Goal: Transaction & Acquisition: Book appointment/travel/reservation

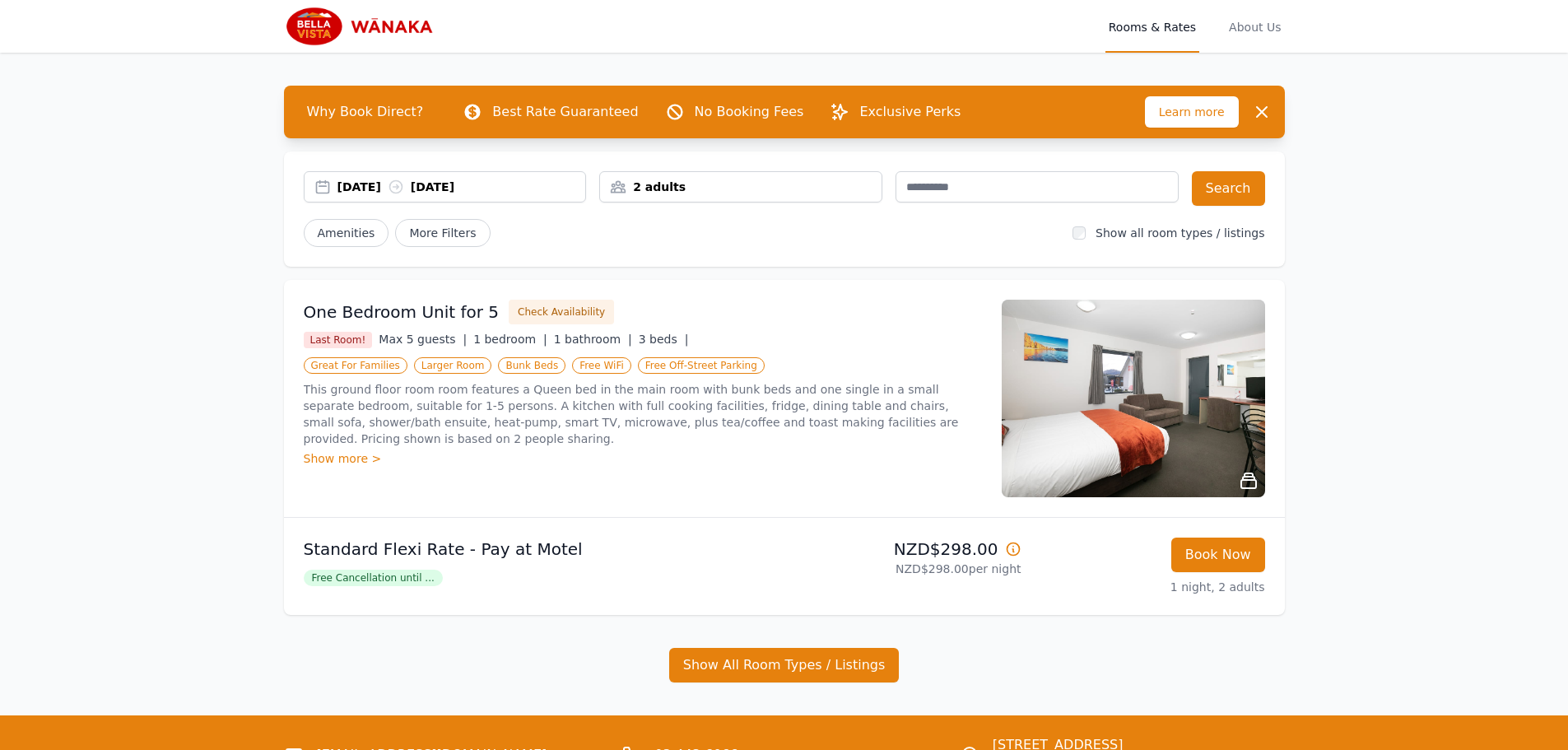
click at [394, 186] on div "[DATE] [DATE]" at bounding box center [461, 187] width 248 height 17
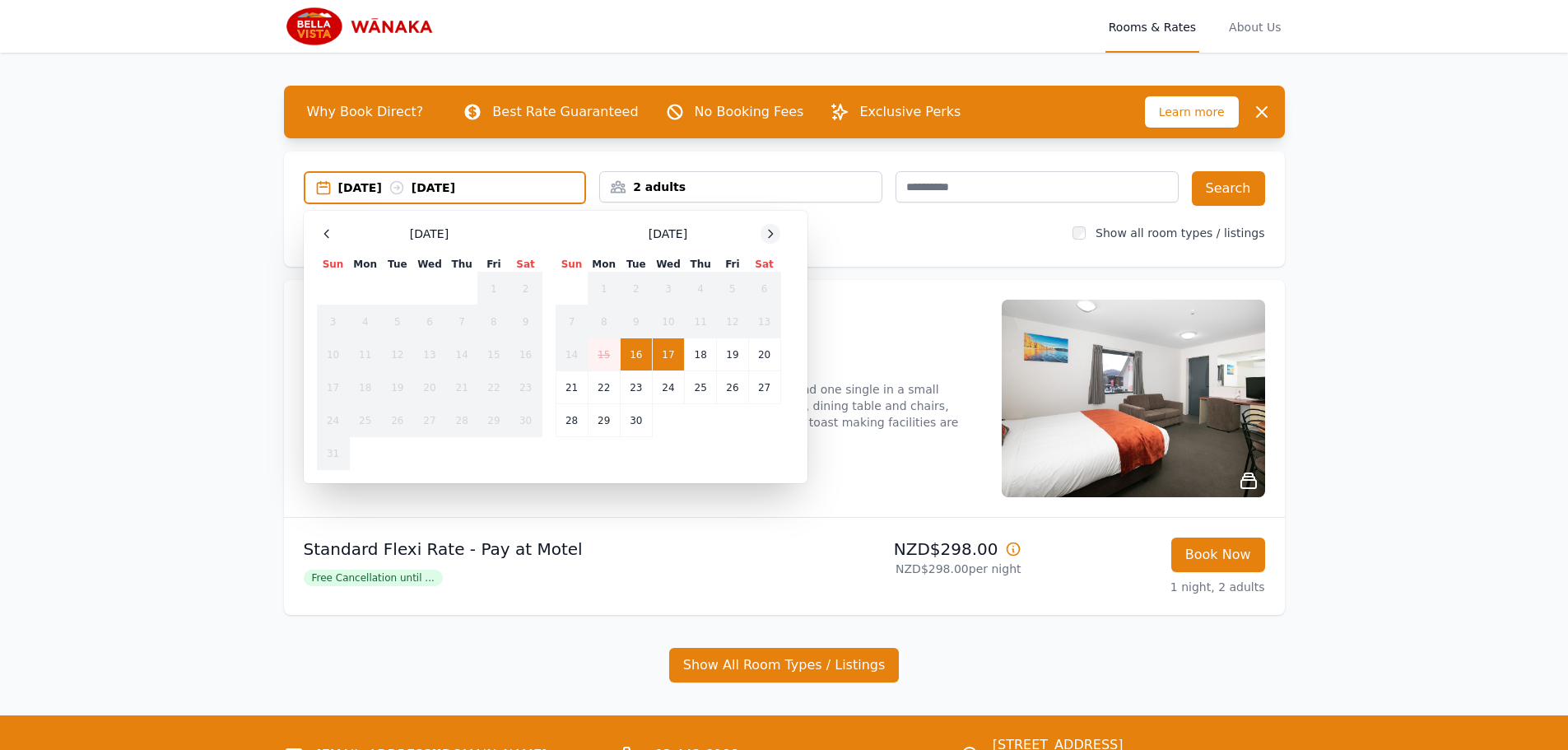
click at [771, 237] on icon at bounding box center [770, 234] width 13 height 13
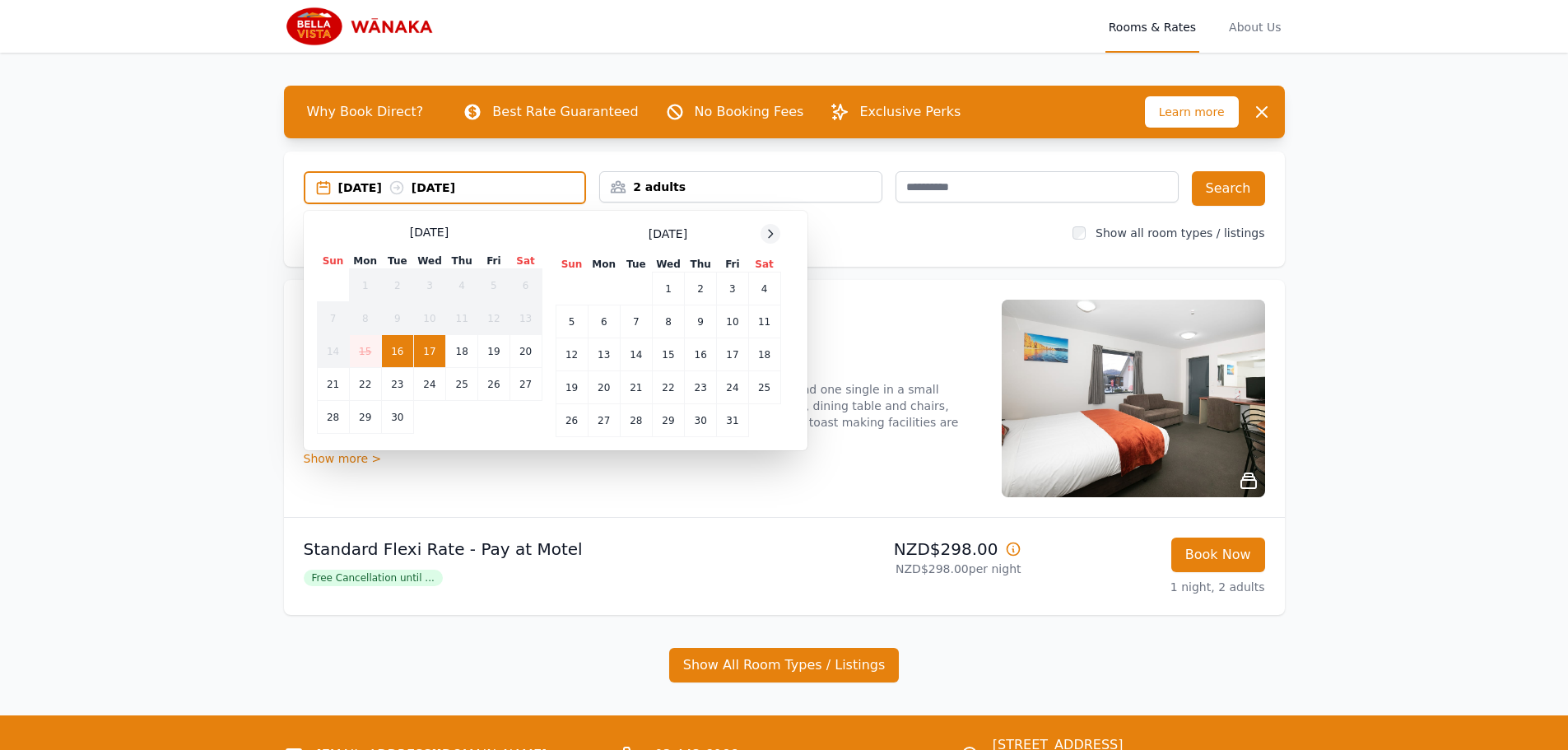
click at [771, 237] on icon at bounding box center [771, 234] width 4 height 7
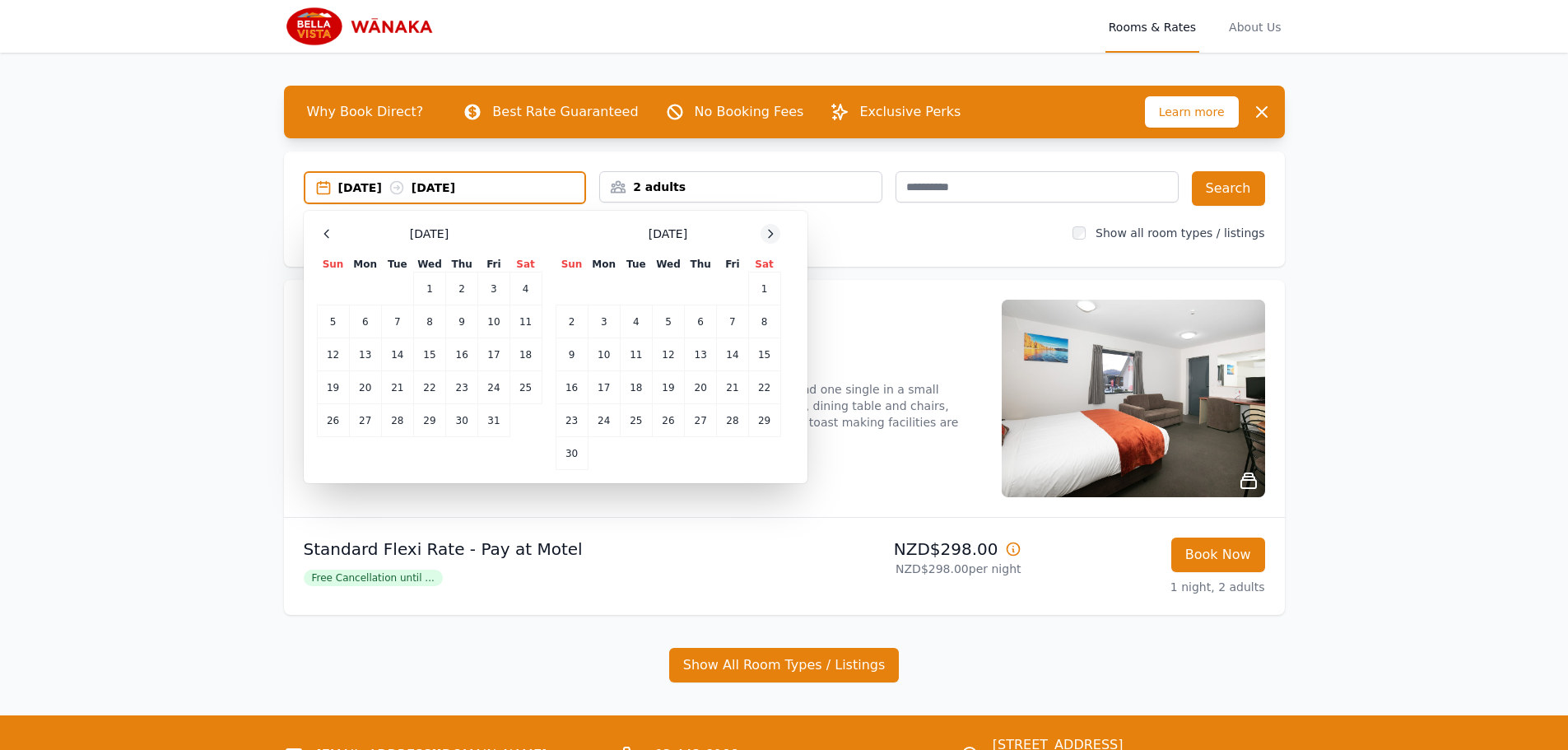
click at [771, 237] on icon at bounding box center [771, 234] width 4 height 7
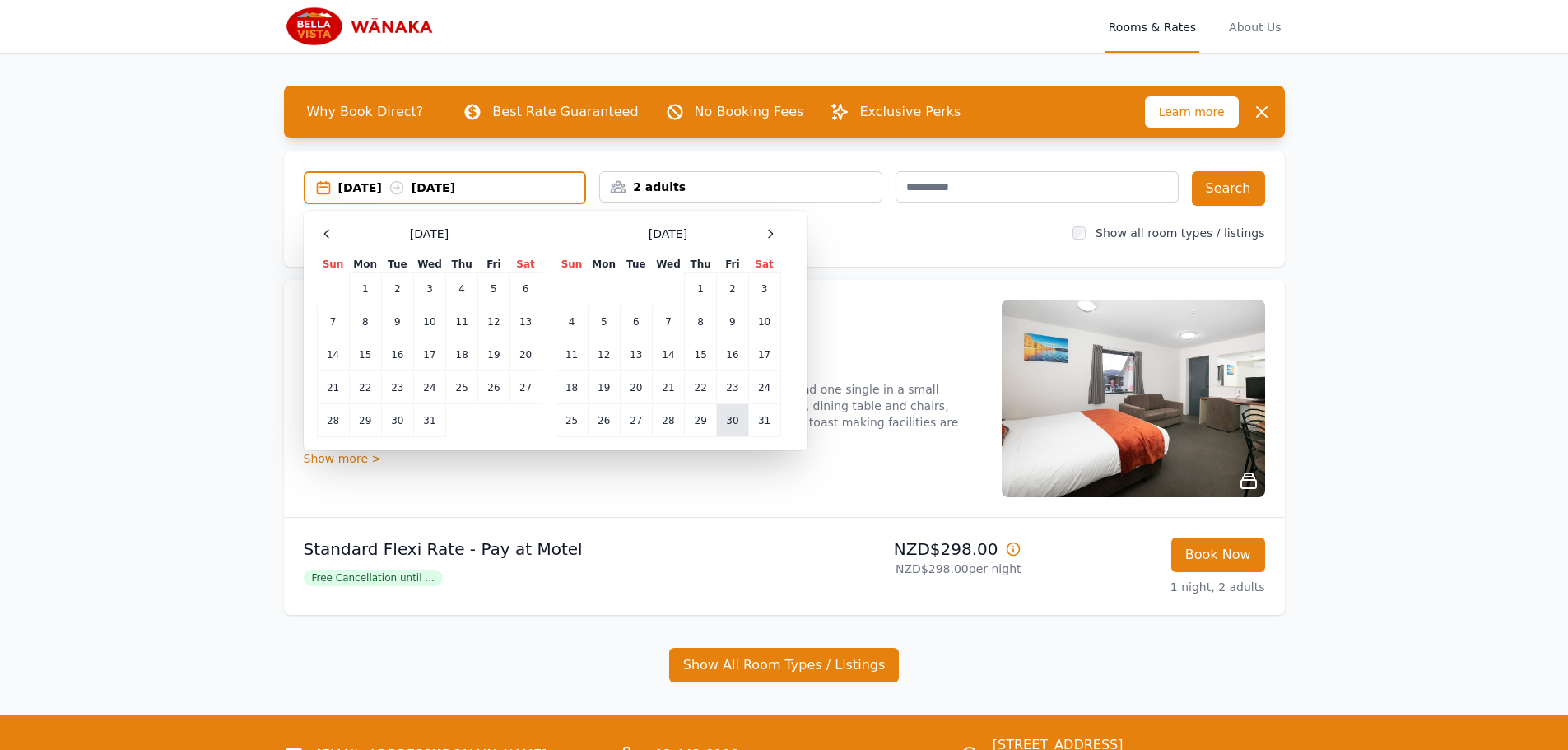
click at [729, 417] on td "30" at bounding box center [732, 421] width 31 height 33
click at [769, 234] on icon at bounding box center [770, 234] width 13 height 13
click at [572, 292] on td "1" at bounding box center [571, 289] width 32 height 33
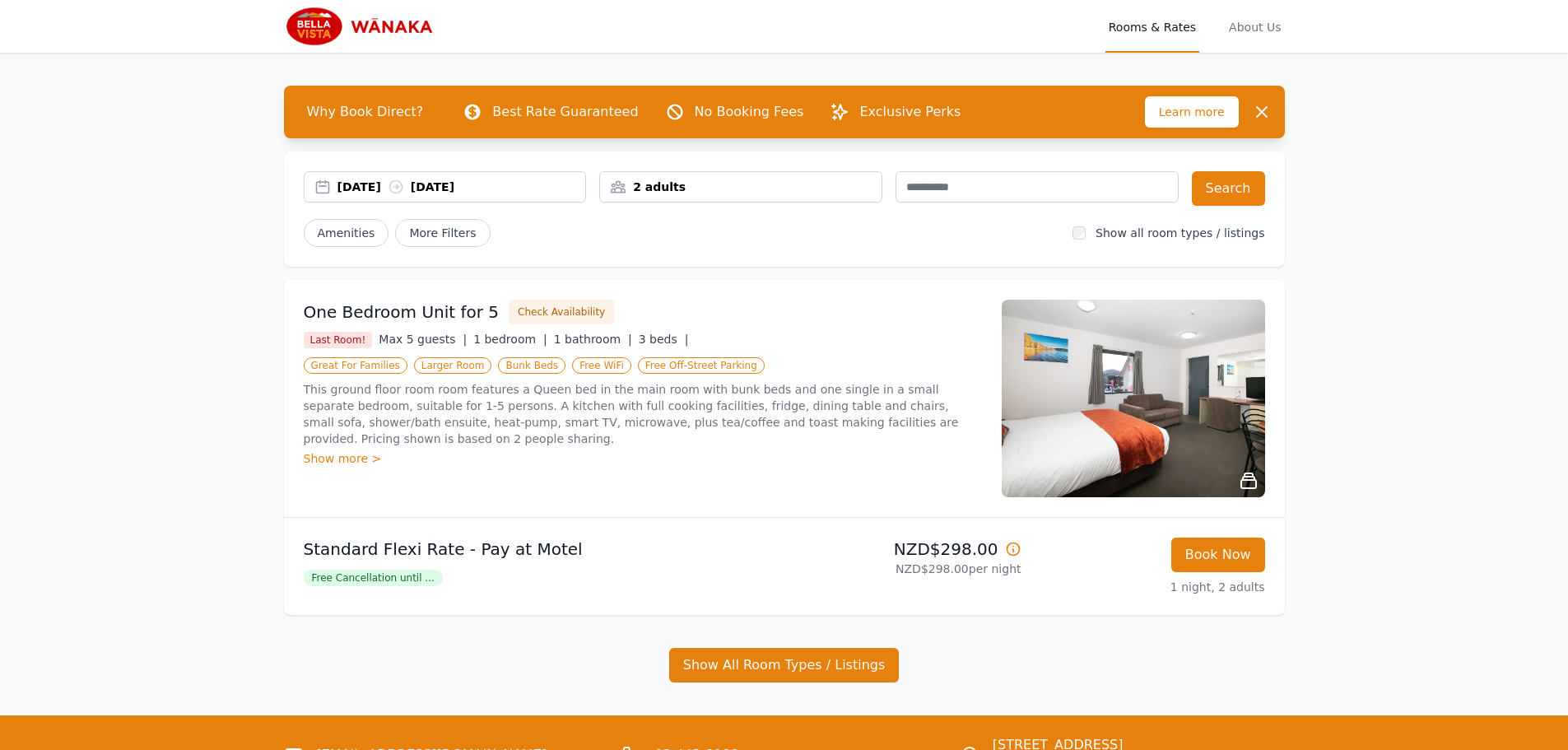
click at [698, 183] on div "2 adults" at bounding box center [740, 187] width 281 height 17
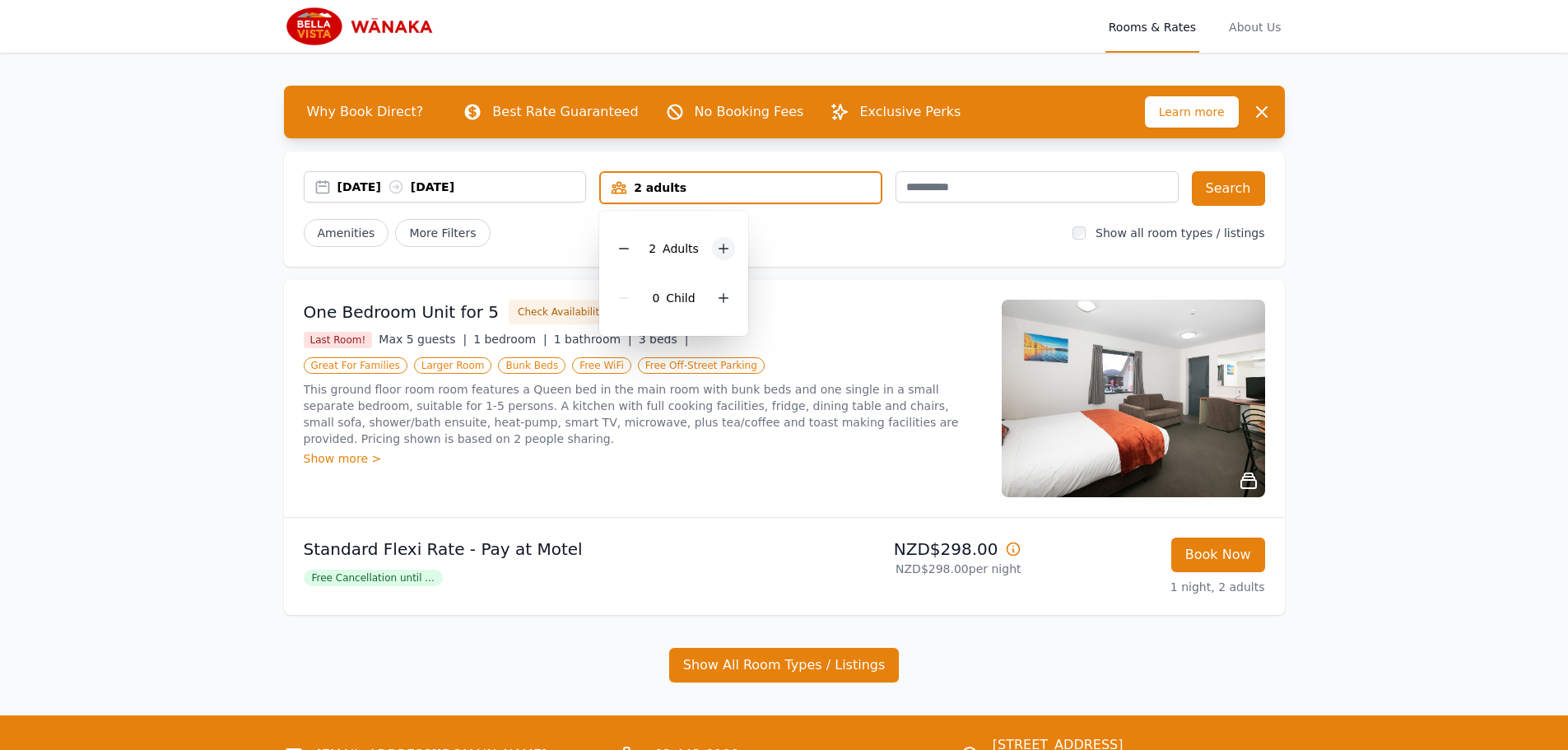
click at [721, 250] on icon at bounding box center [723, 248] width 13 height 13
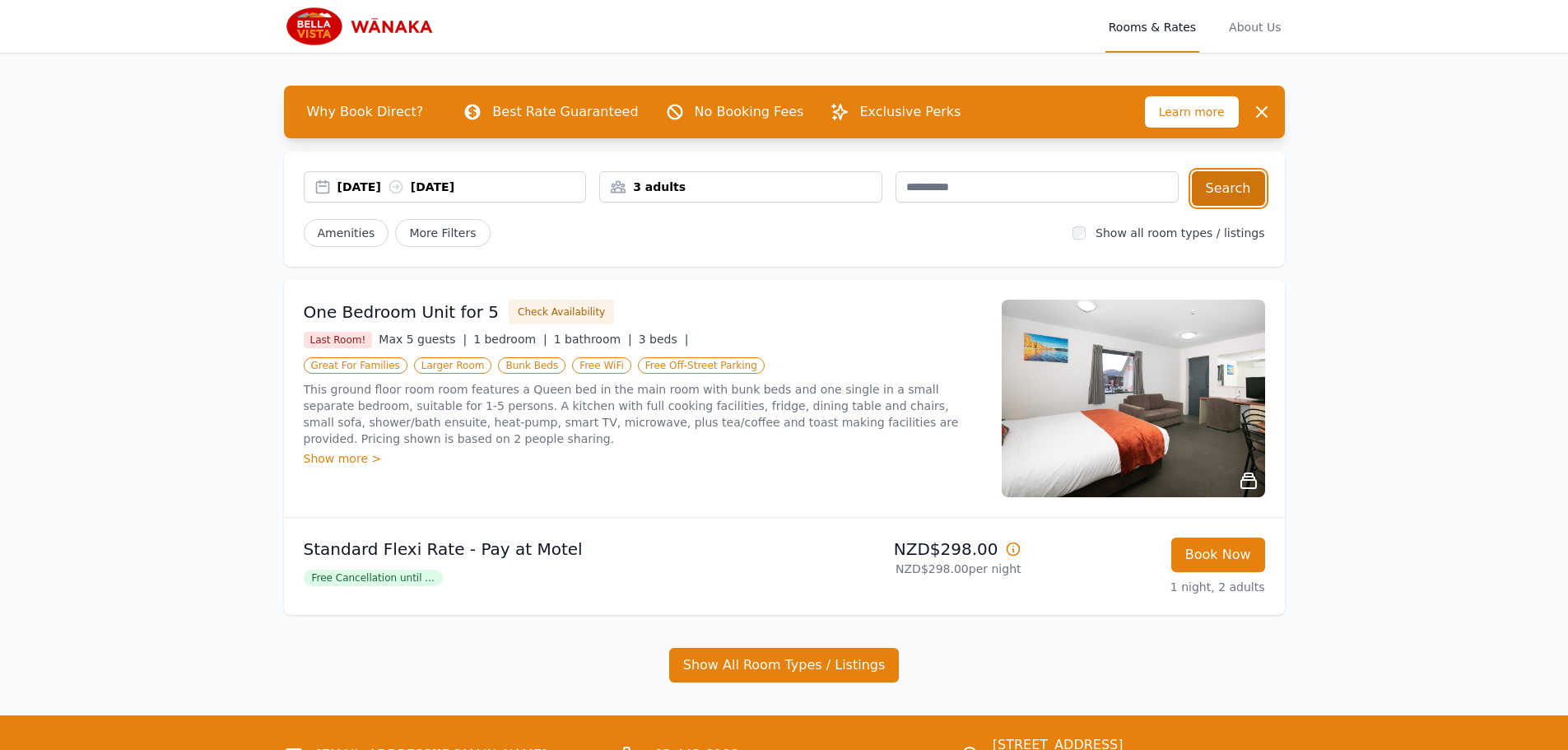
click at [1224, 195] on button "Search" at bounding box center [1228, 189] width 73 height 35
